Goal: Navigation & Orientation: Find specific page/section

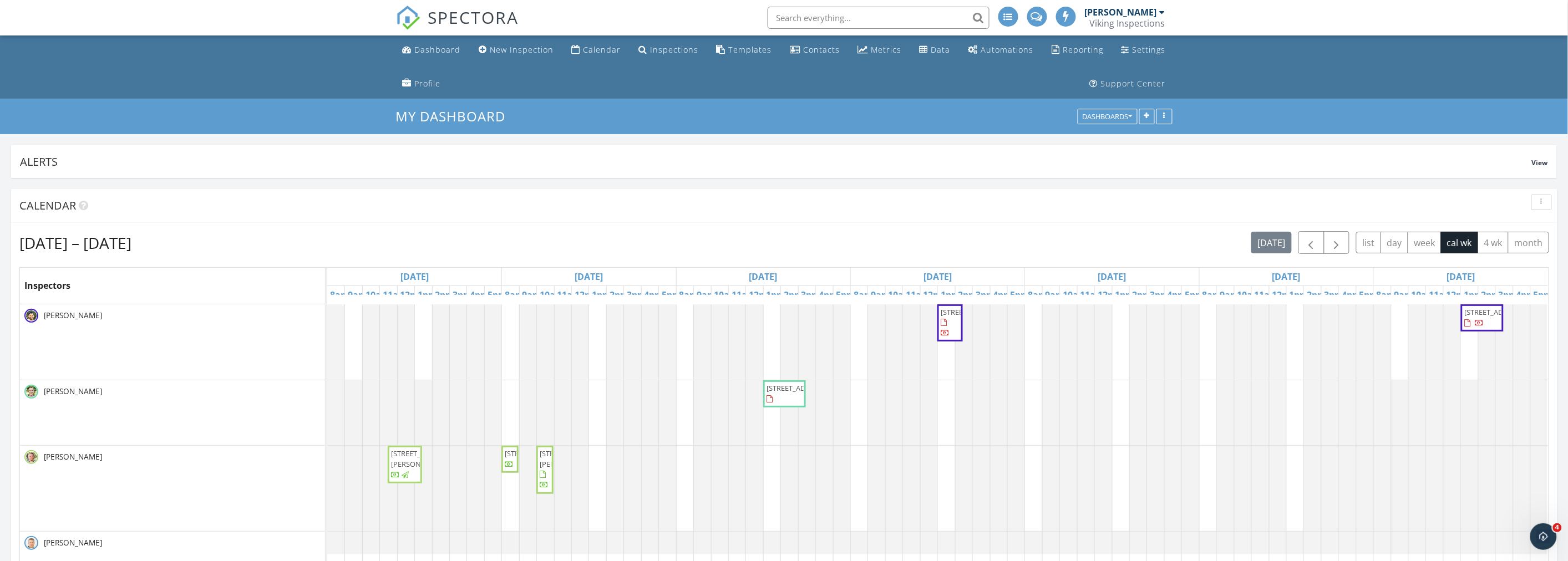
scroll to position [1999, 1588]
click at [1537, 200] on div "button" at bounding box center [1542, 202] width 11 height 8
click at [1532, 225] on div "Refresh" at bounding box center [1531, 228] width 40 height 13
click at [256, 93] on ul "Dashboard New Inspection Calendar Inspections Templates Contacts Metrics Data A…" at bounding box center [784, 67] width 1568 height 63
click at [326, 98] on div "My Dashboard Dashboards" at bounding box center [784, 116] width 1568 height 35
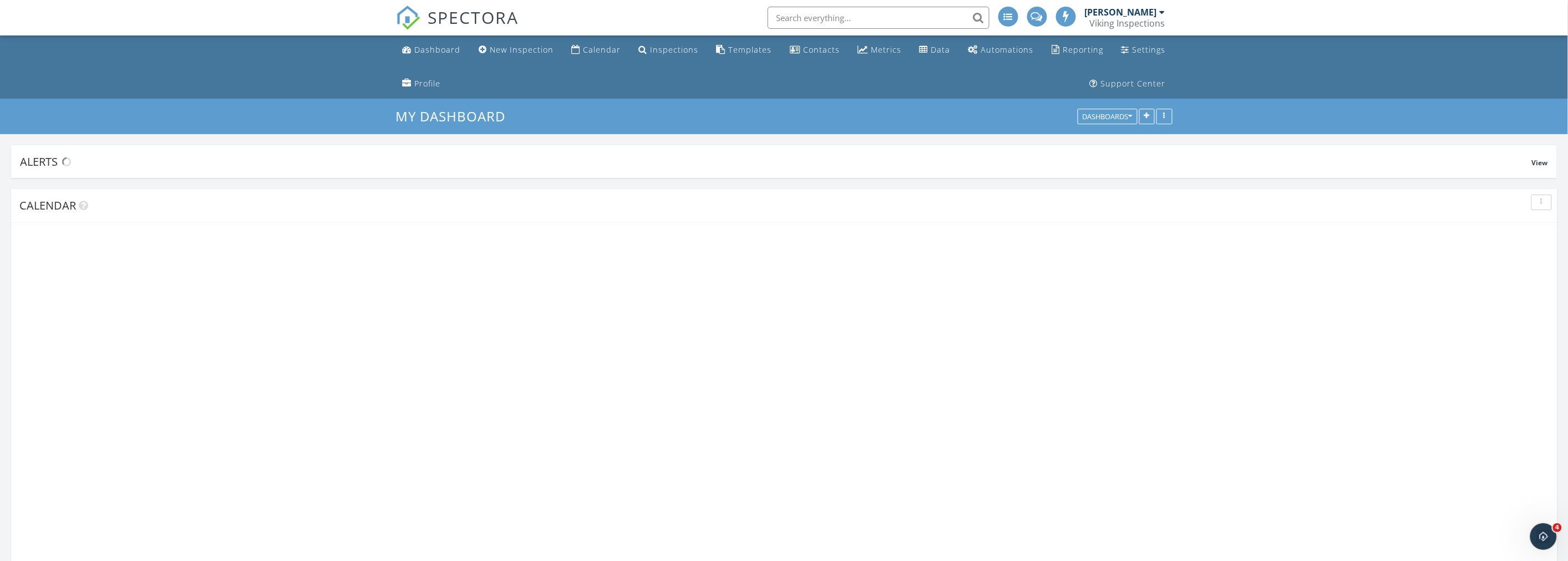
scroll to position [1999, 1588]
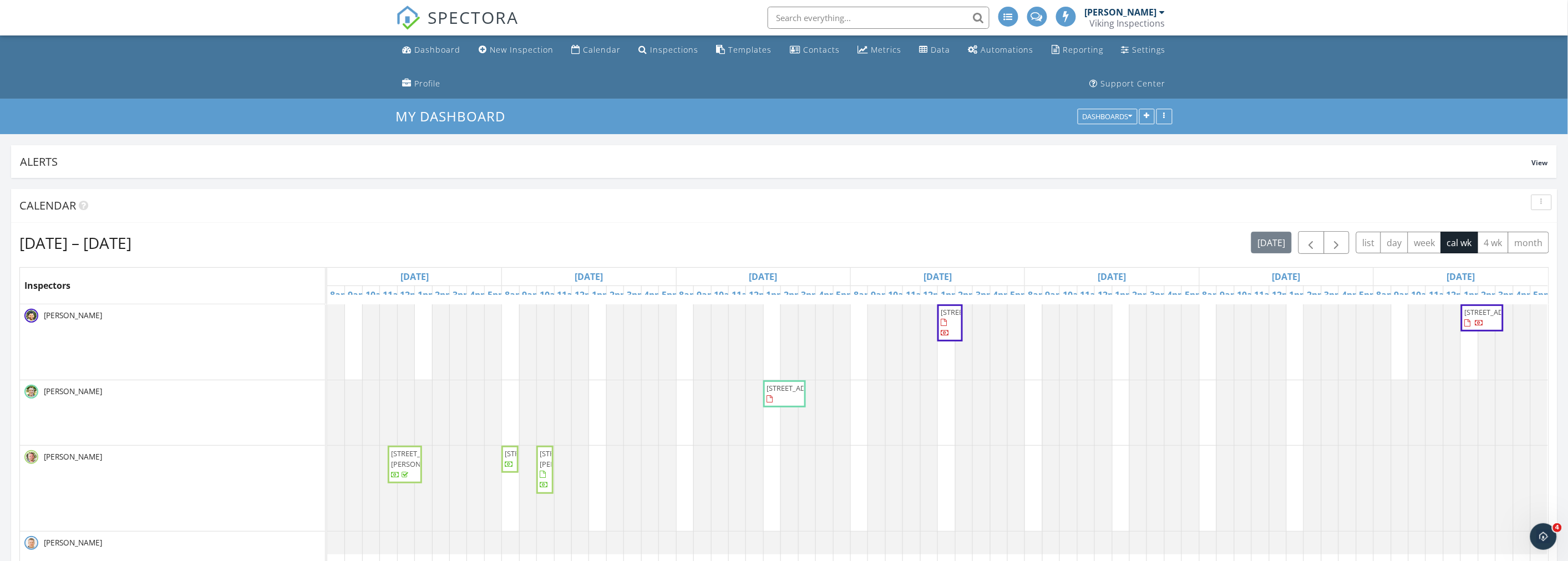
click at [790, 224] on div "[DATE] – [DATE] [DATE] list day week cal wk 4 wk month Inspectors [DATE] [DATE]…" at bounding box center [785, 433] width 1547 height 421
click at [1336, 242] on span "button" at bounding box center [1336, 243] width 13 height 13
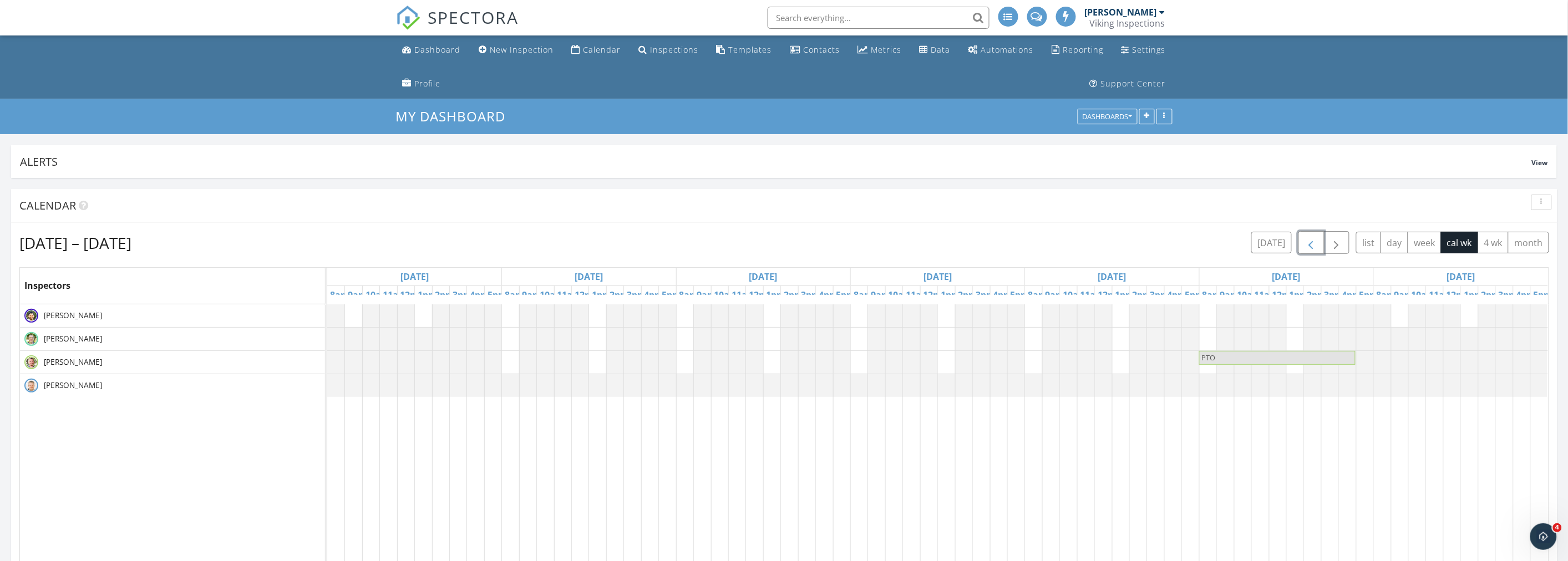
click at [1307, 245] on span "button" at bounding box center [1311, 243] width 13 height 13
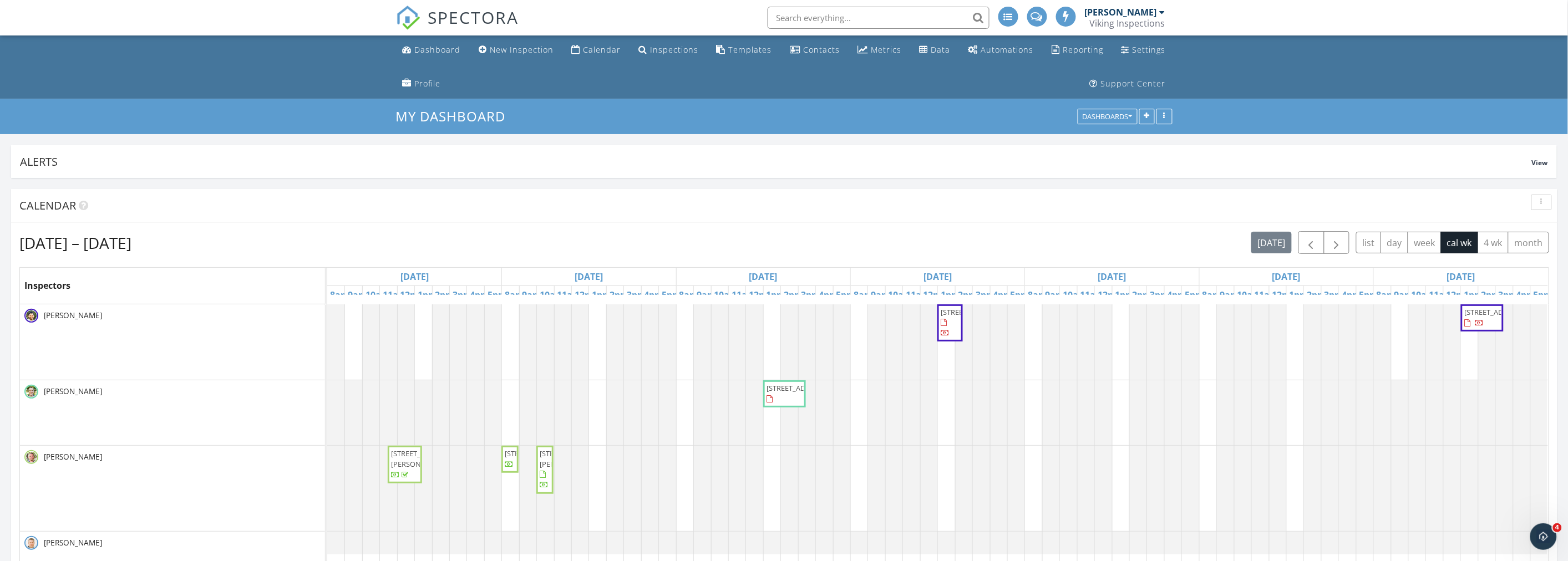
click at [729, 241] on div "[DATE] – [DATE] [DATE] list day week cal wk 4 wk month" at bounding box center [784, 243] width 1530 height 23
click at [225, 65] on ul "Dashboard New Inspection Calendar Inspections Templates Contacts Metrics Data A…" at bounding box center [784, 67] width 1568 height 63
